Goal: Task Accomplishment & Management: Complete application form

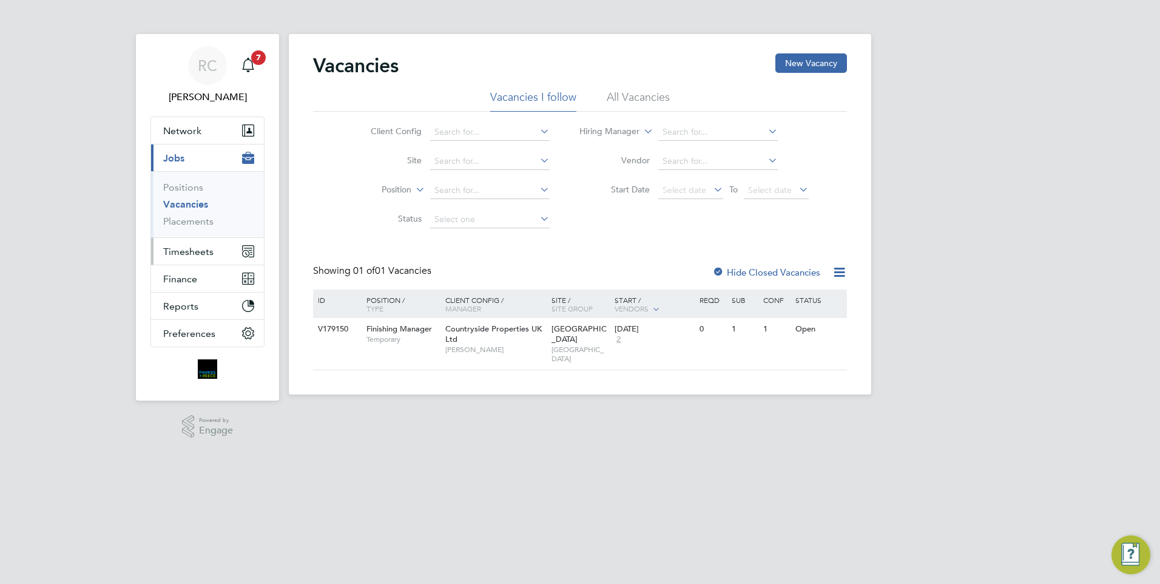
click at [184, 251] on span "Timesheets" at bounding box center [188, 252] width 50 height 12
click at [202, 252] on span "Timesheets" at bounding box center [188, 252] width 50 height 12
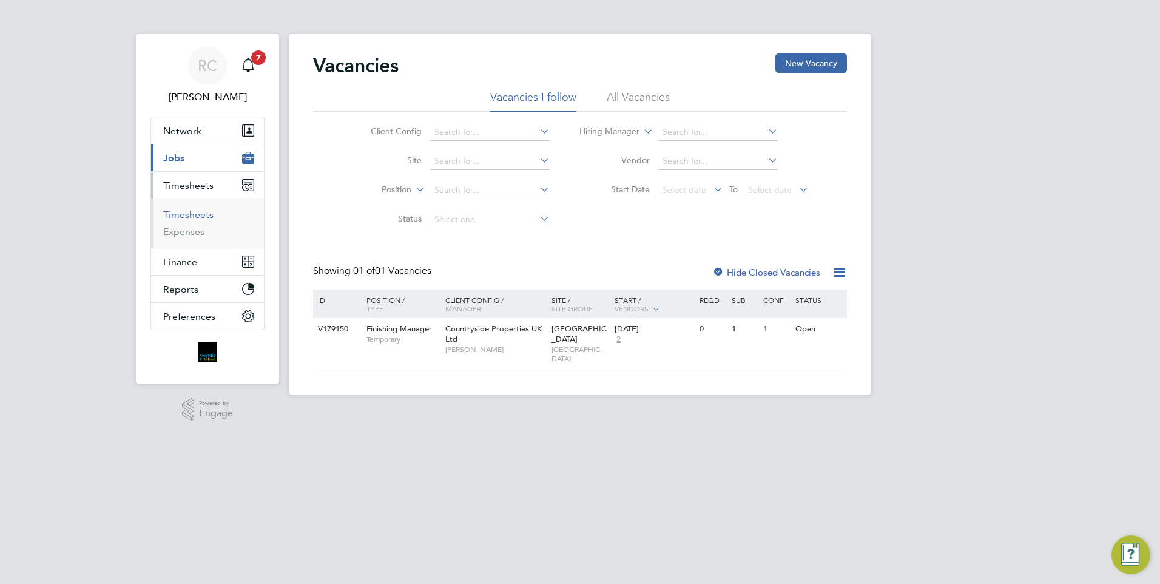
click at [196, 215] on link "Timesheets" at bounding box center [188, 215] width 50 height 12
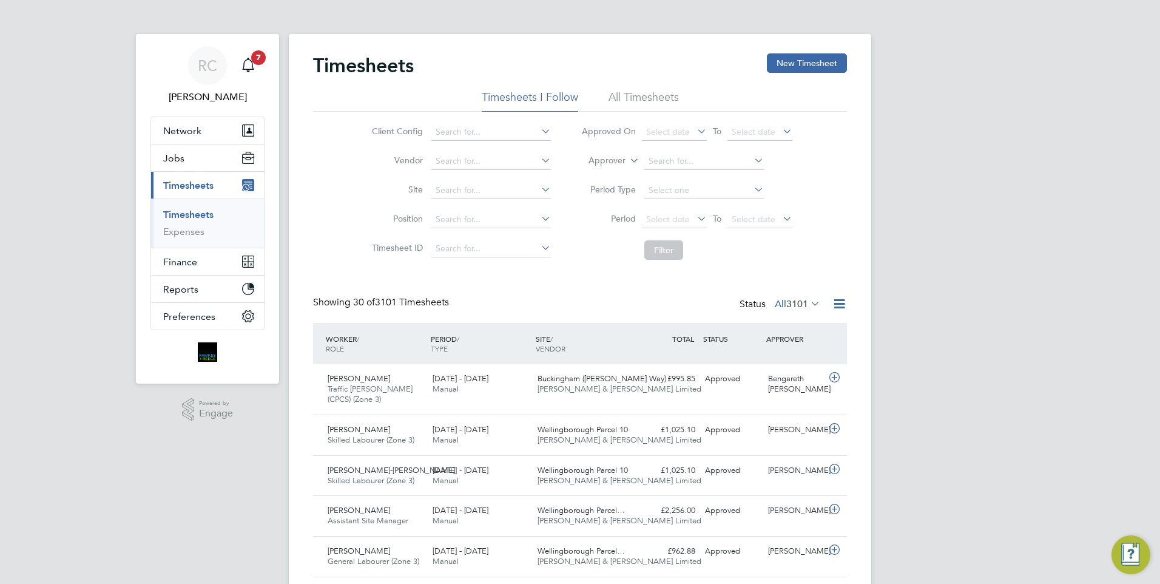
click at [653, 96] on li "All Timesheets" at bounding box center [644, 101] width 70 height 22
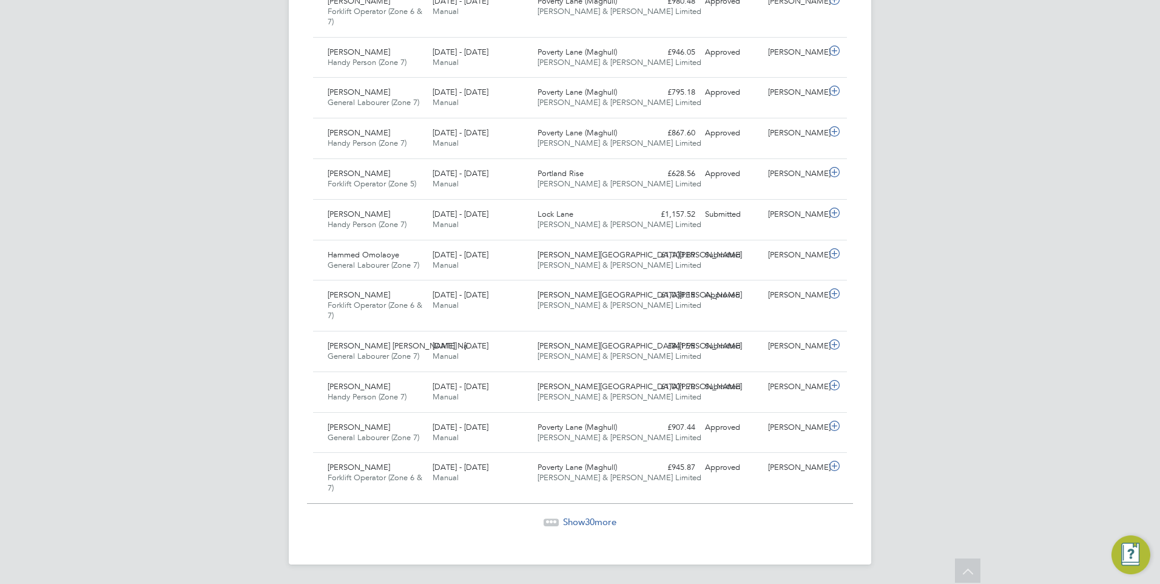
click at [595, 521] on span "30" at bounding box center [590, 522] width 10 height 12
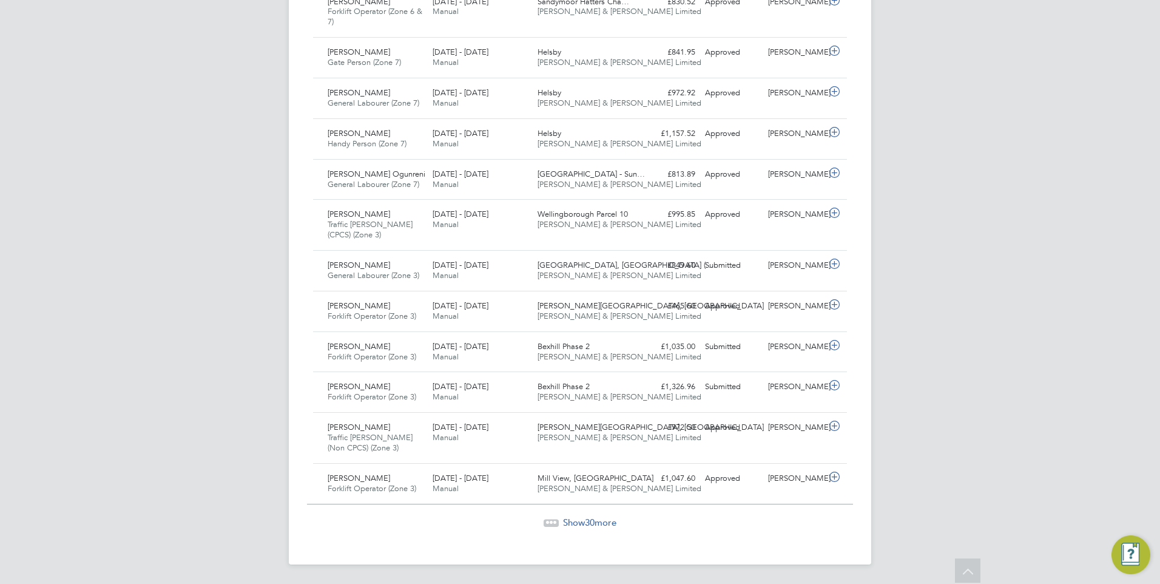
click at [576, 520] on span "Show 30 more" at bounding box center [589, 522] width 53 height 12
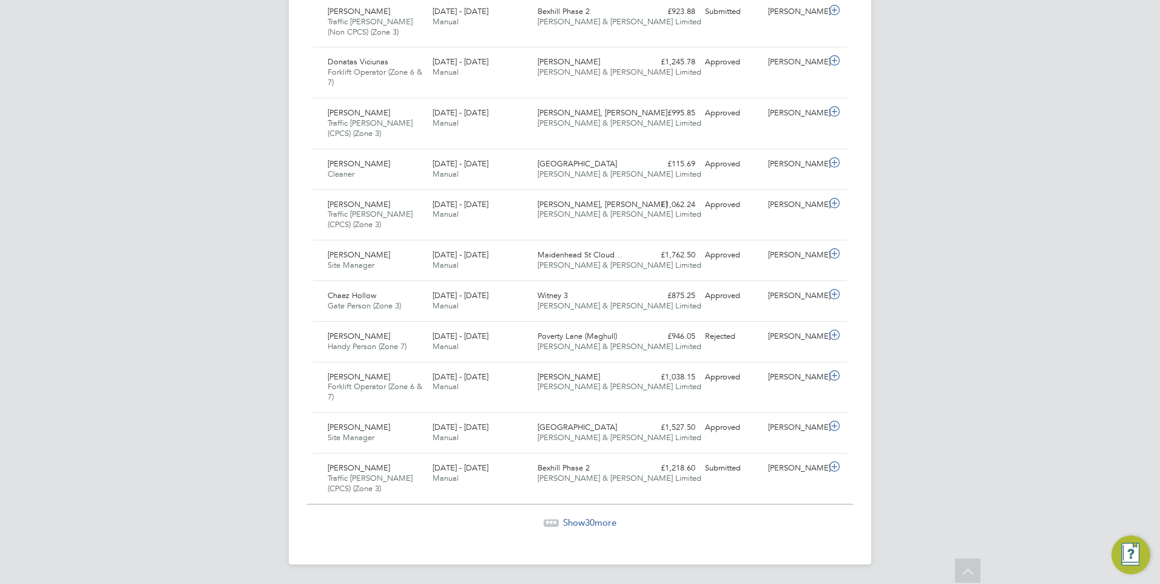
click at [583, 523] on span "Show 30 more" at bounding box center [589, 522] width 53 height 12
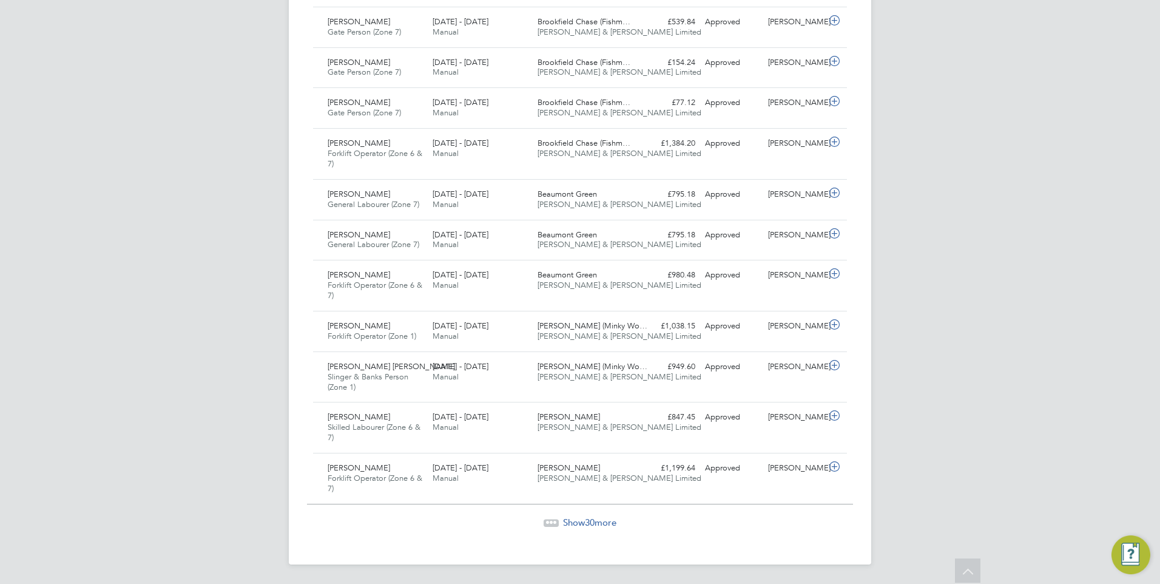
click at [589, 518] on span "30" at bounding box center [590, 522] width 10 height 12
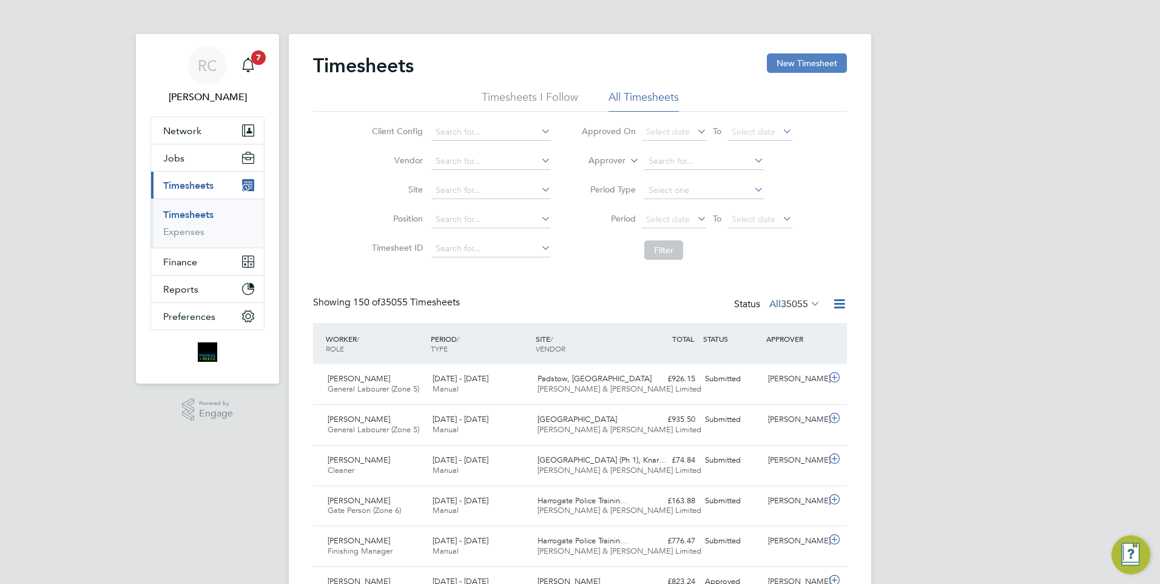
click at [816, 61] on button "New Timesheet" at bounding box center [807, 62] width 80 height 19
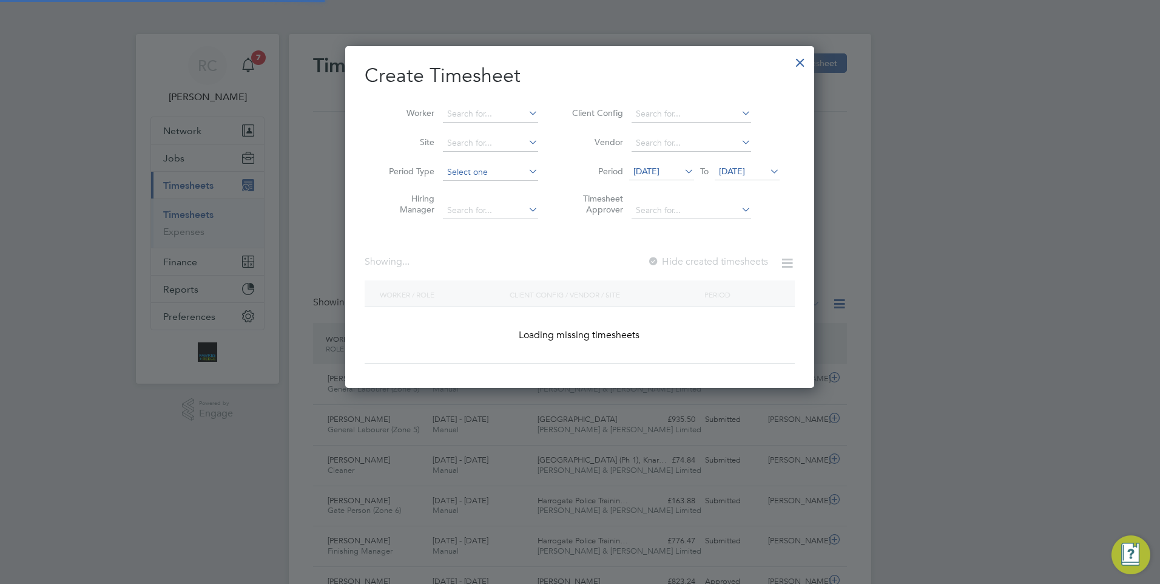
scroll to position [1663, 470]
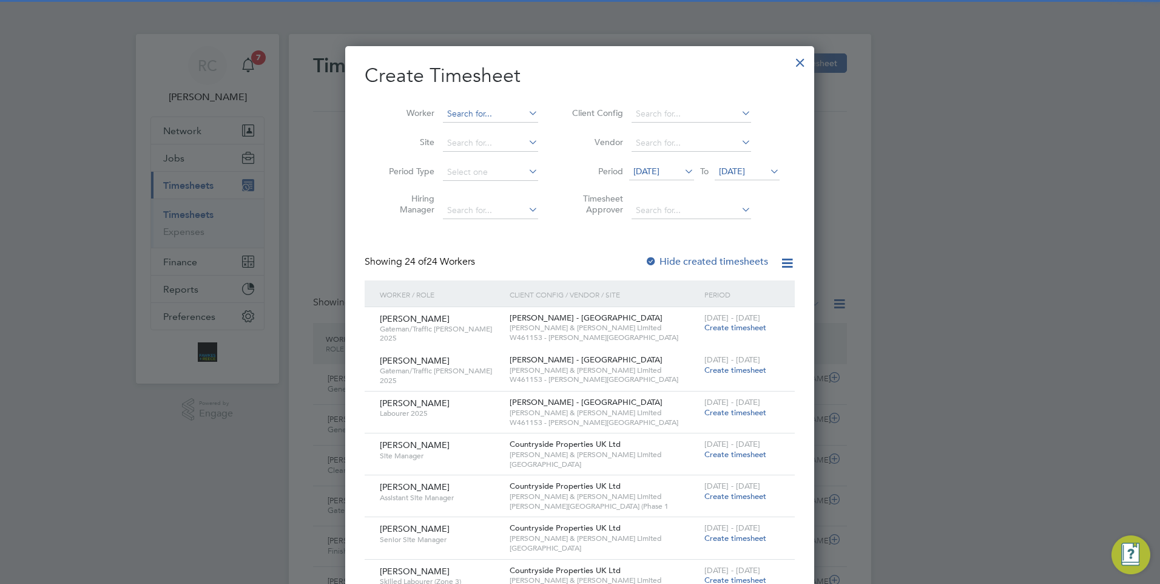
click at [487, 117] on input at bounding box center [490, 114] width 95 height 17
click at [512, 127] on li "Ionel Tert eleaca" at bounding box center [501, 130] width 118 height 16
type input "[PERSON_NAME]"
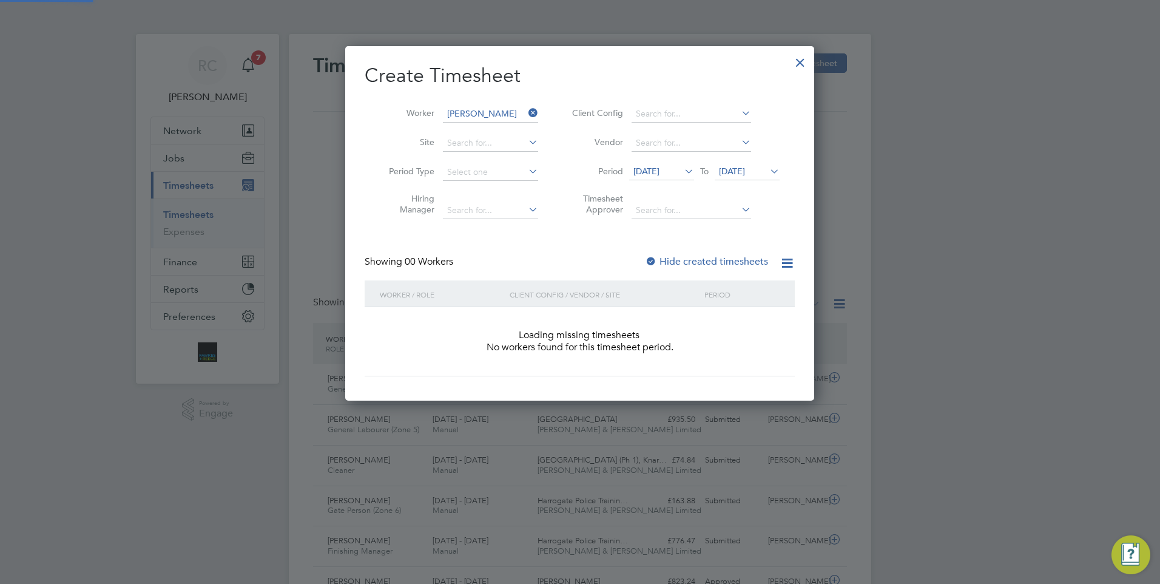
scroll to position [342, 470]
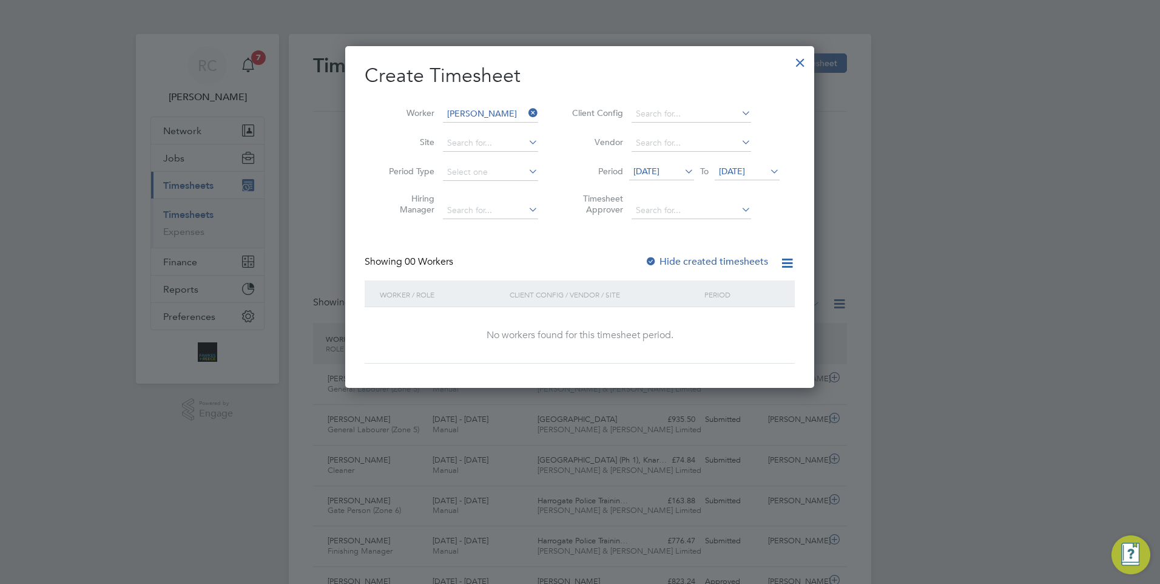
click at [526, 113] on icon at bounding box center [526, 112] width 0 height 17
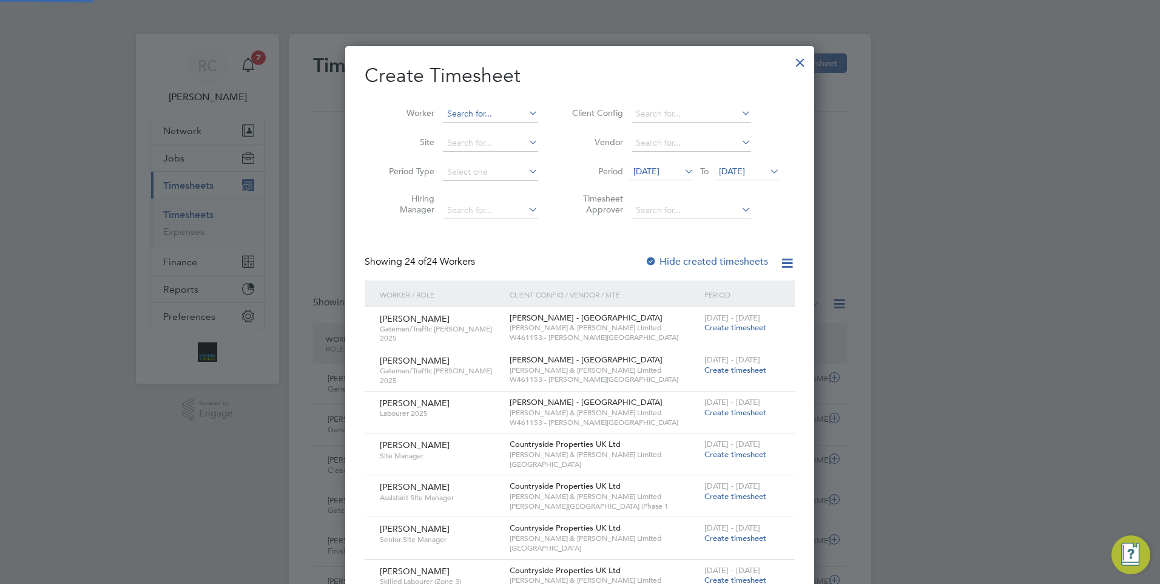
scroll to position [1663, 470]
click at [483, 110] on input at bounding box center [490, 114] width 95 height 17
click at [493, 158] on li "Clive Marriott" at bounding box center [517, 163] width 150 height 16
type input "[PERSON_NAME]"
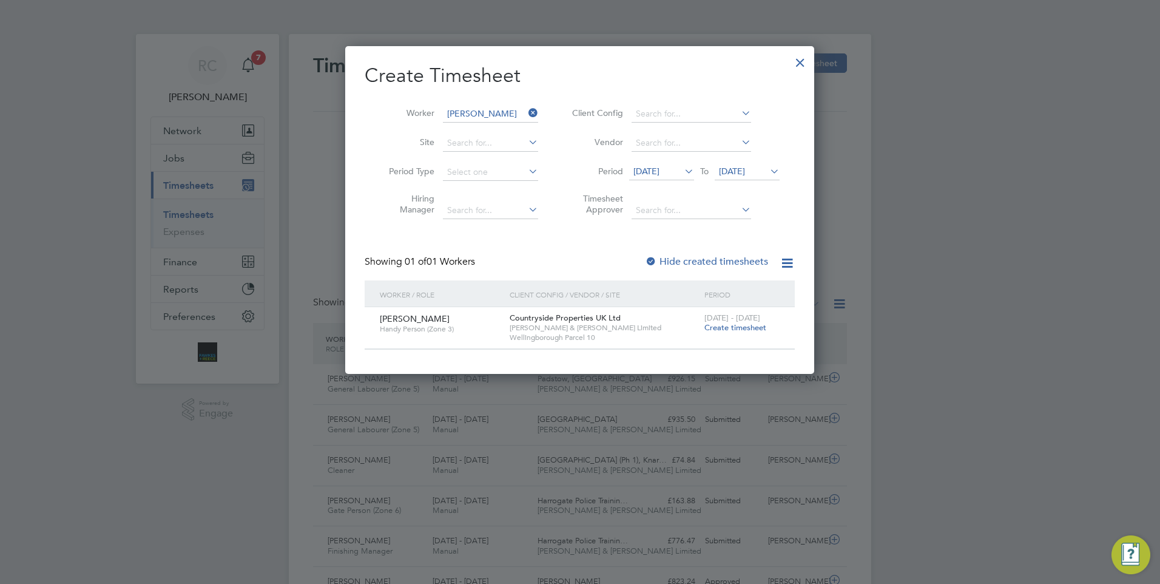
scroll to position [327, 470]
click at [719, 328] on span "Create timesheet" at bounding box center [735, 327] width 62 height 10
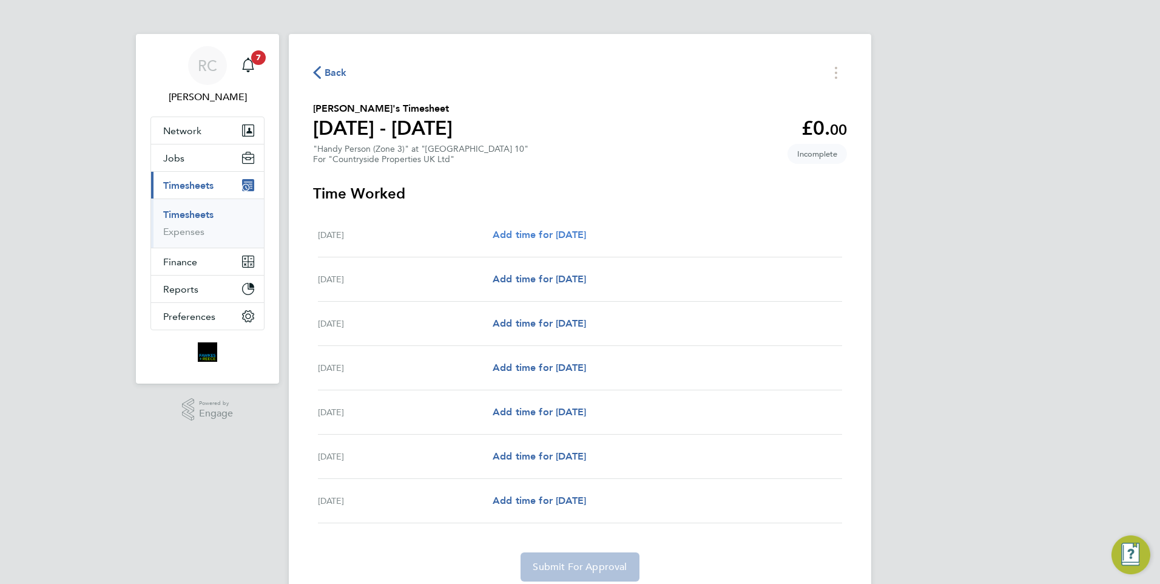
click at [586, 231] on span "Add time for Mon 18 Aug" at bounding box center [539, 235] width 93 height 12
select select "30"
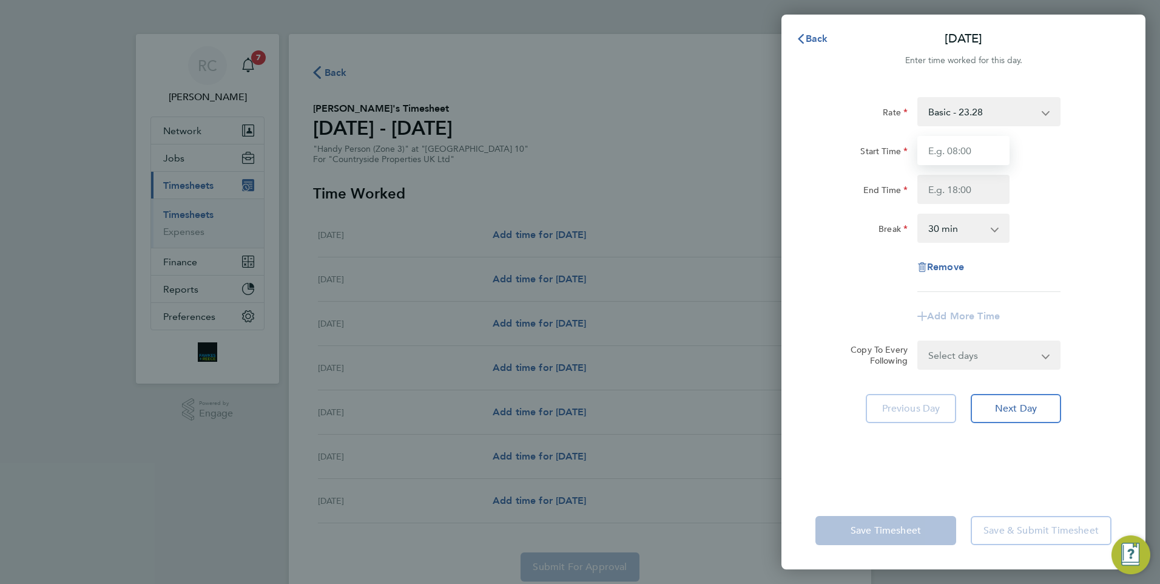
drag, startPoint x: 967, startPoint y: 146, endPoint x: 978, endPoint y: 154, distance: 14.3
click at [967, 146] on input "Start Time" at bounding box center [963, 150] width 92 height 29
click at [970, 149] on input "Start Time" at bounding box center [963, 150] width 92 height 29
type input "07:30"
type input "17:00"
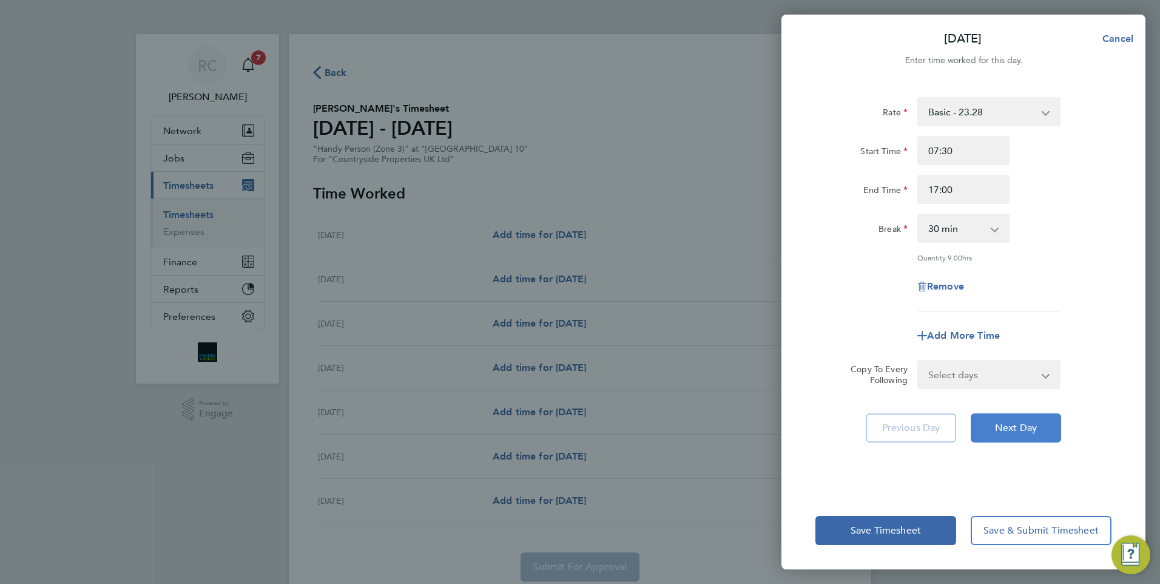
click at [1017, 422] on span "Next Day" at bounding box center [1016, 428] width 42 height 12
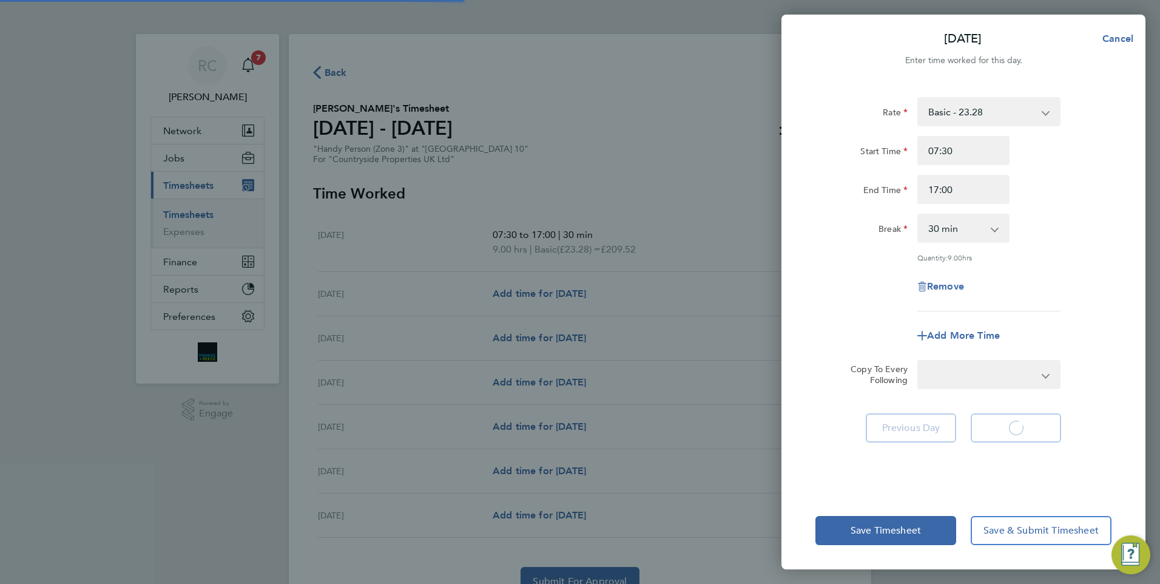
select select "30"
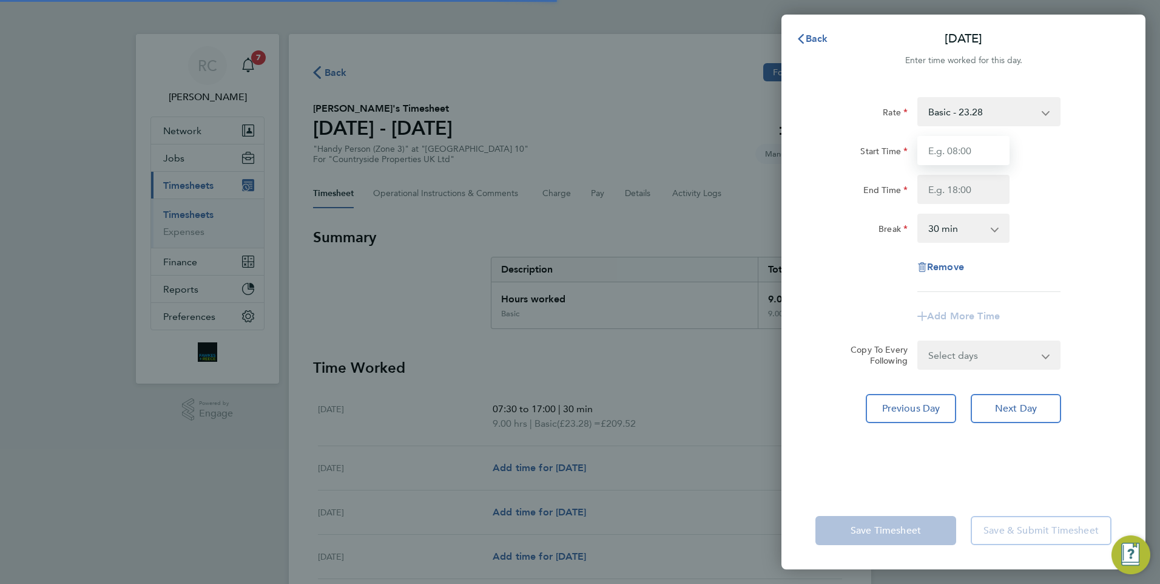
click at [962, 149] on input "Start Time" at bounding box center [963, 150] width 92 height 29
type input "07:30"
type input "17:00"
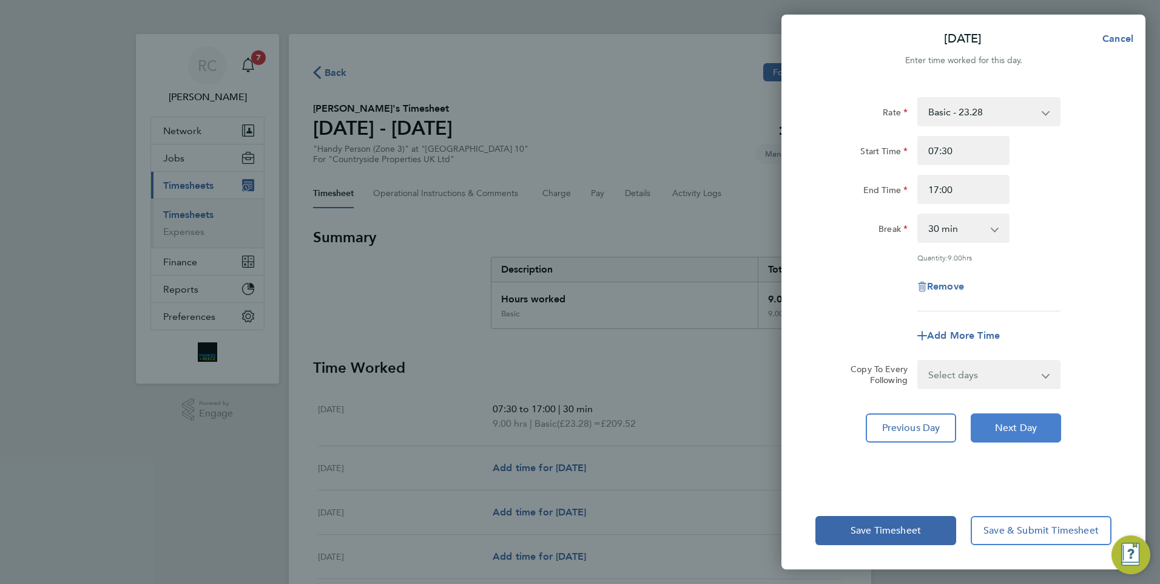
click at [1017, 427] on span "Next Day" at bounding box center [1016, 428] width 42 height 12
select select "30"
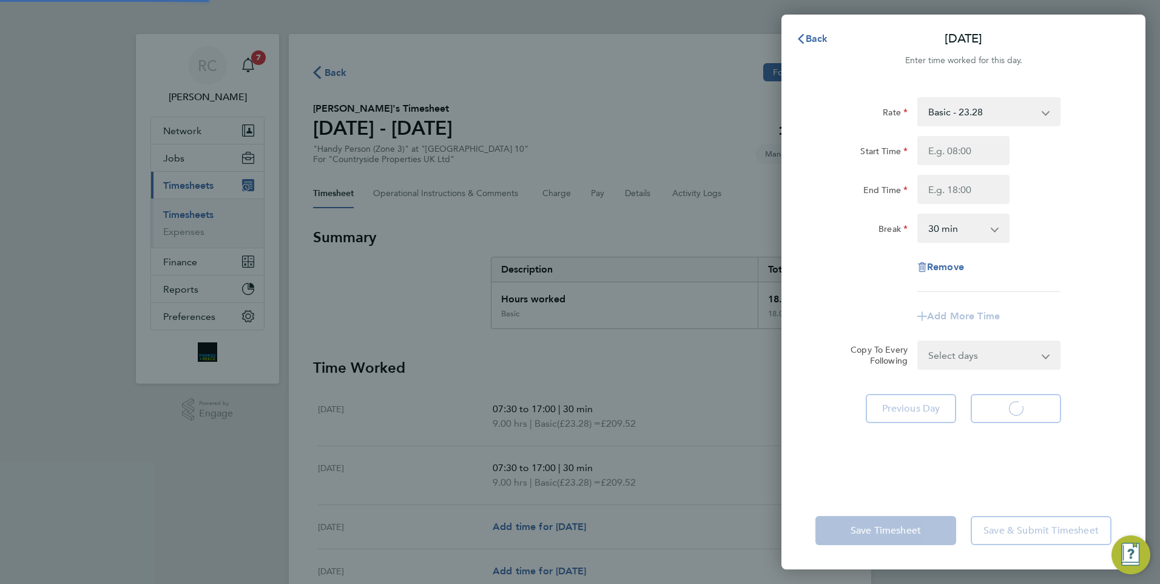
select select "30"
click at [953, 150] on input "Start Time" at bounding box center [963, 150] width 92 height 29
type input "07:30"
type input "17:00"
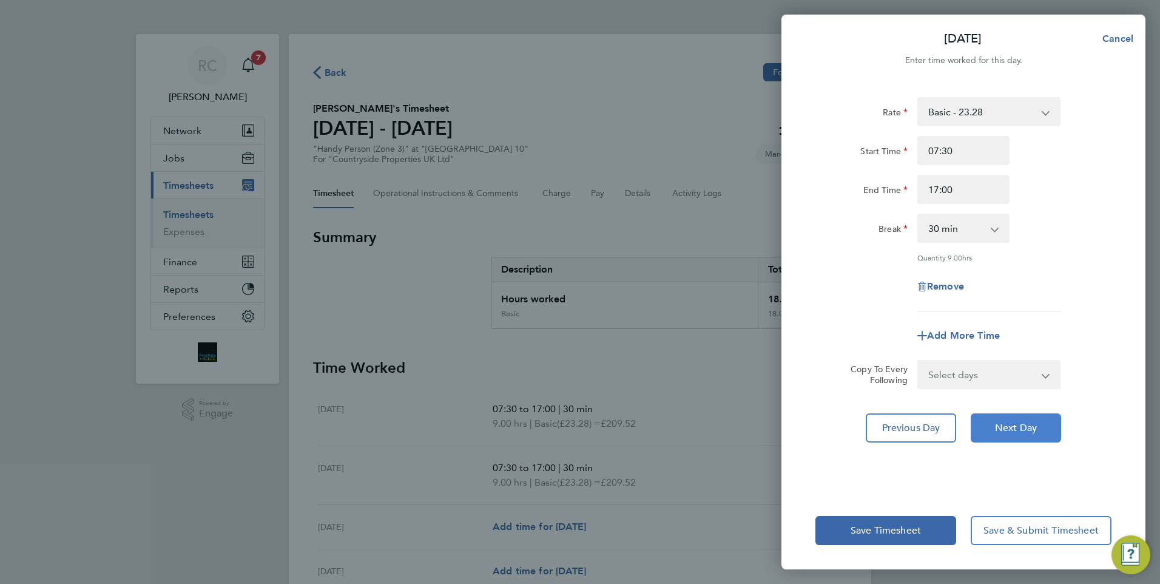
click at [1020, 425] on span "Next Day" at bounding box center [1016, 428] width 42 height 12
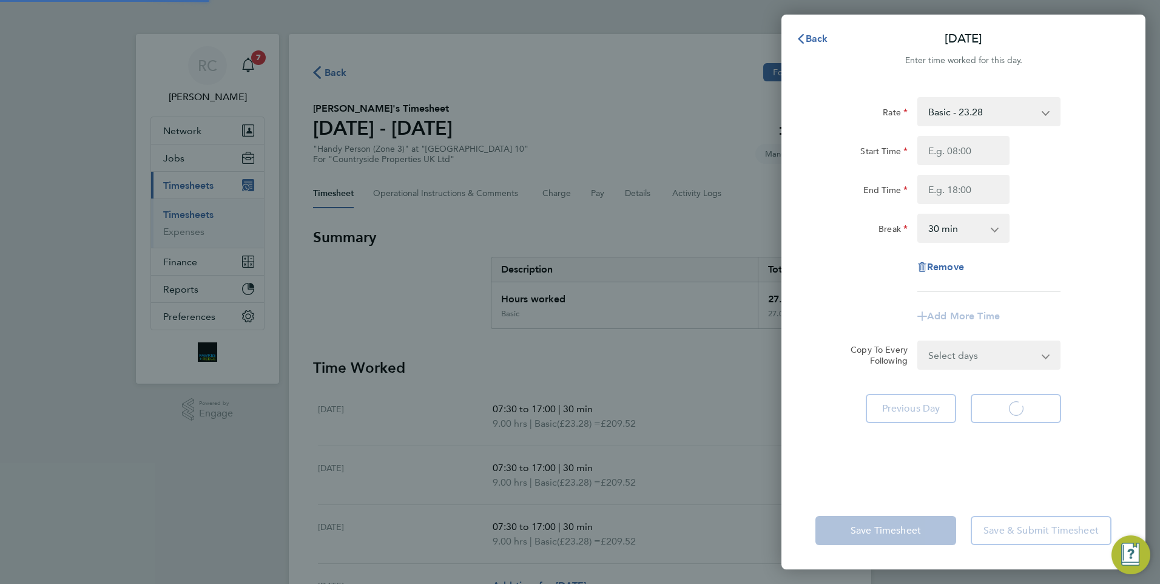
select select "30"
click at [962, 150] on input "Start Time" at bounding box center [963, 150] width 92 height 29
type input "07:30"
type input "17:00"
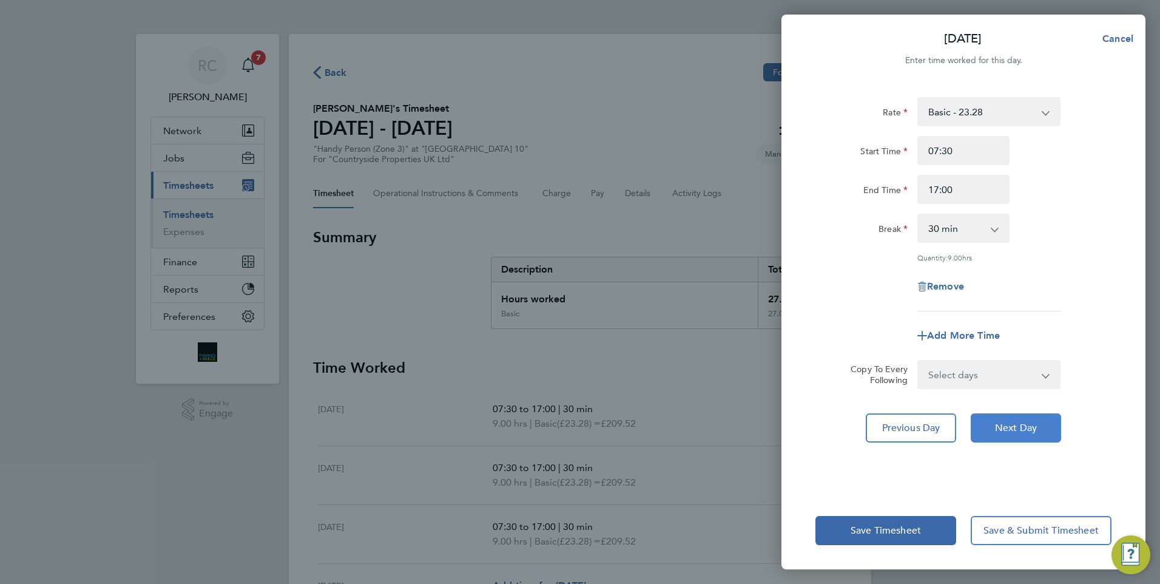
click at [1029, 422] on span "Next Day" at bounding box center [1016, 428] width 42 height 12
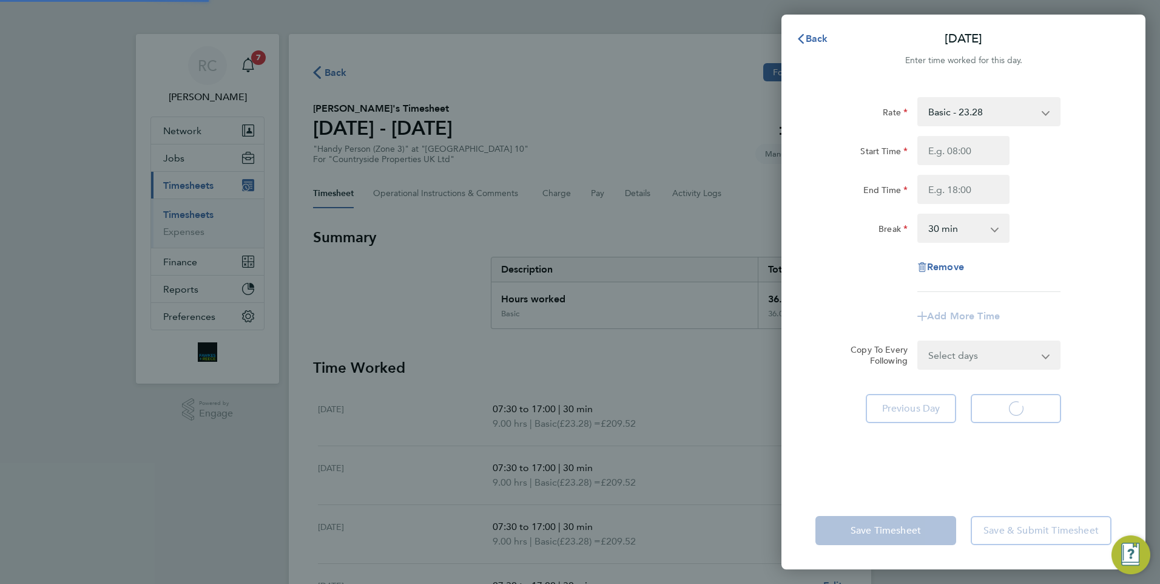
select select "30"
click at [959, 154] on input "Start Time" at bounding box center [963, 150] width 92 height 29
type input "07:30"
type input "17:00"
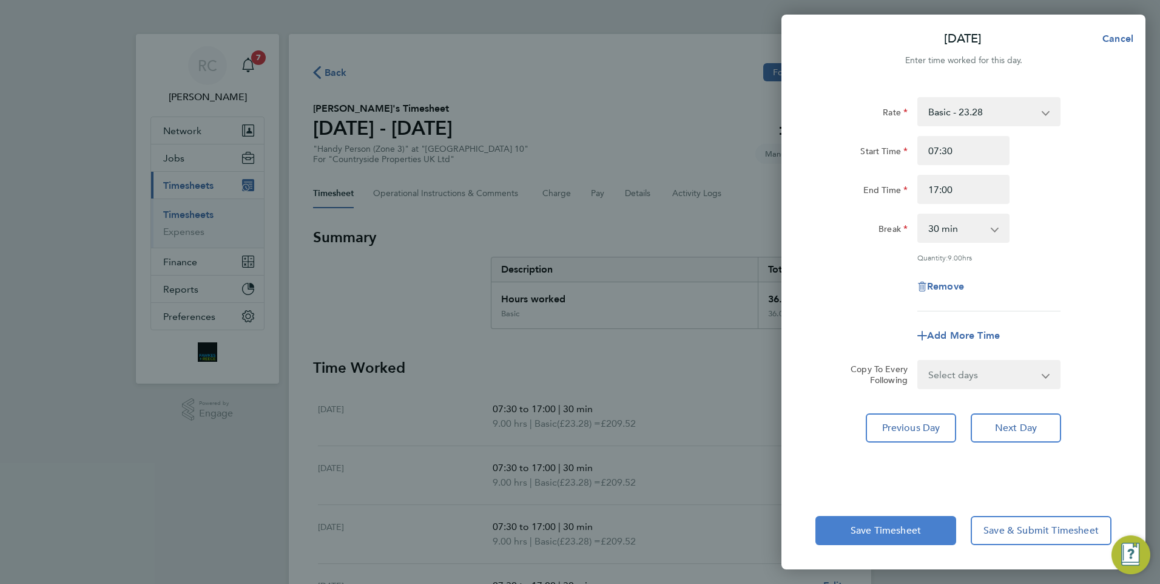
click at [900, 525] on span "Save Timesheet" at bounding box center [886, 530] width 70 height 12
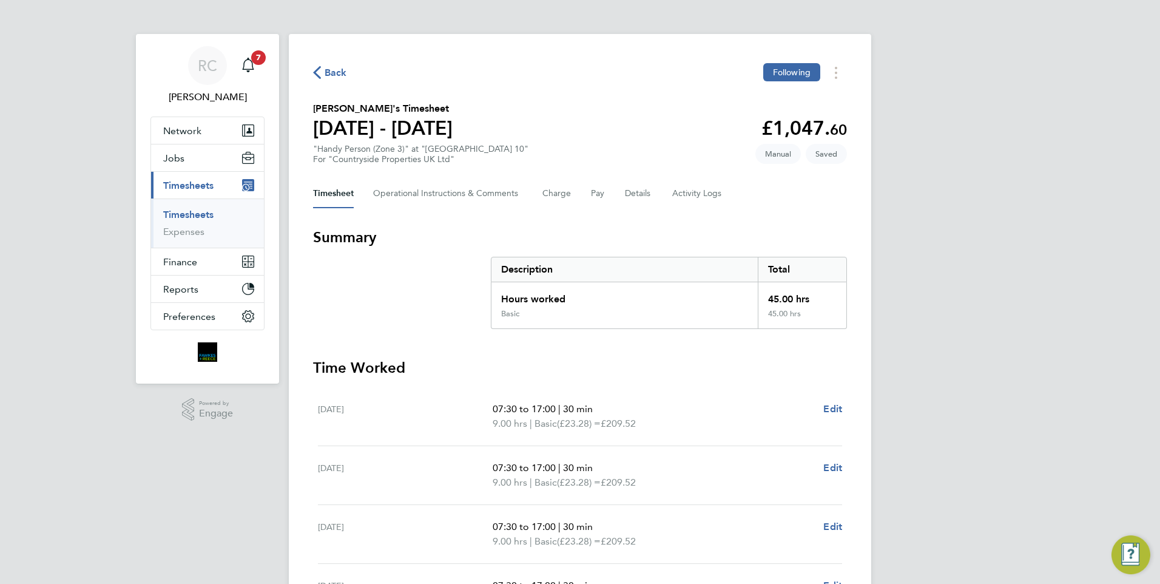
scroll to position [293, 0]
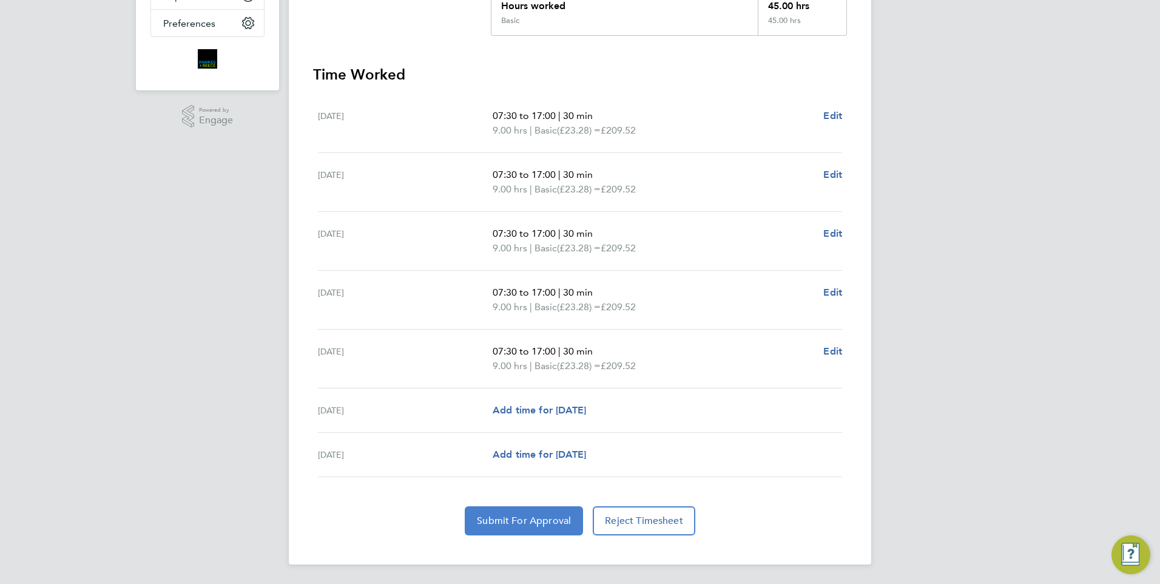
click at [551, 520] on span "Submit For Approval" at bounding box center [524, 521] width 94 height 12
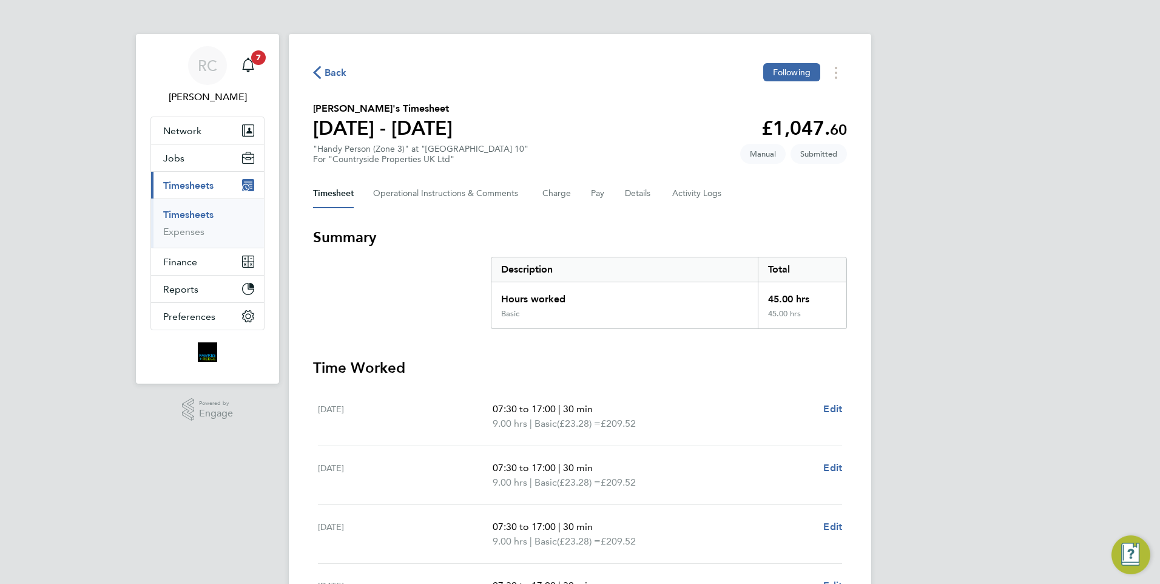
click at [323, 73] on span "Back" at bounding box center [330, 72] width 34 height 12
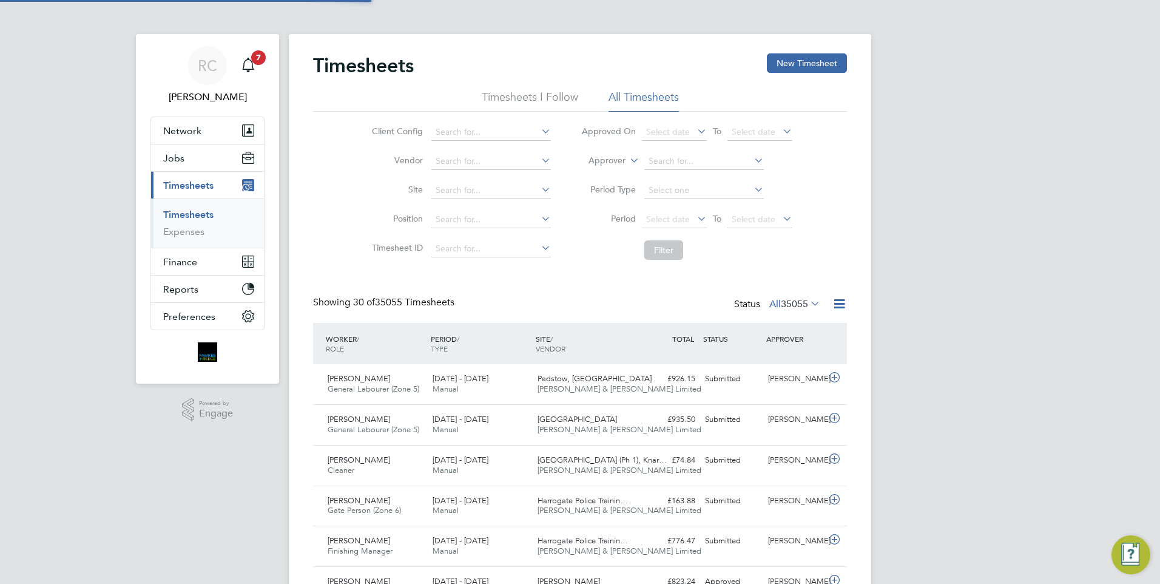
scroll to position [31, 106]
click at [484, 194] on input at bounding box center [491, 190] width 120 height 17
click at [504, 241] on li "Wellin gborough Parcel 10" at bounding box center [581, 239] width 303 height 16
type input "Wellingborough Parcel 10"
click at [544, 93] on li "Timesheets I Follow" at bounding box center [530, 101] width 96 height 22
